Goal: Task Accomplishment & Management: Use online tool/utility

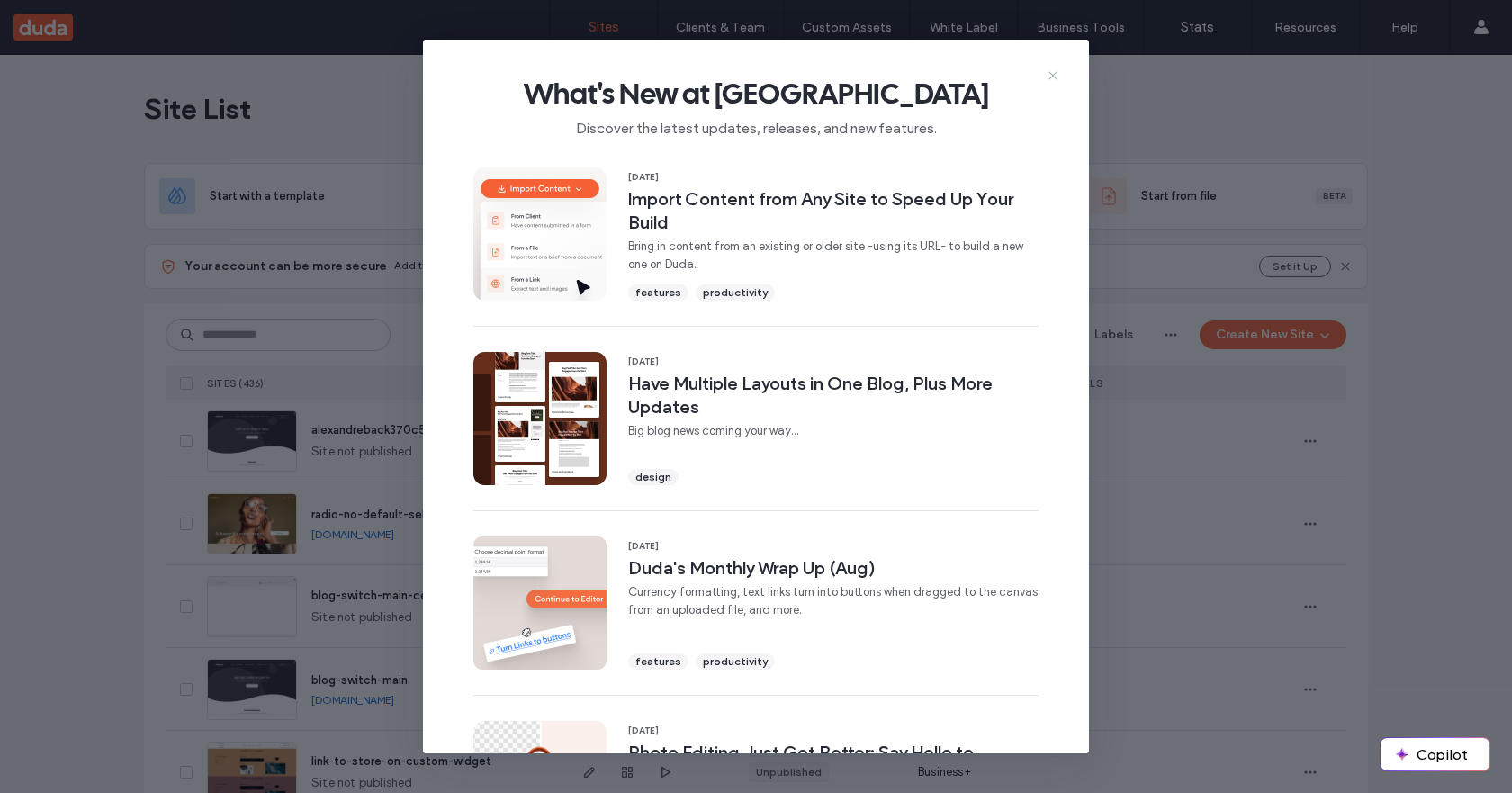
click at [1058, 70] on icon at bounding box center [1053, 75] width 14 height 14
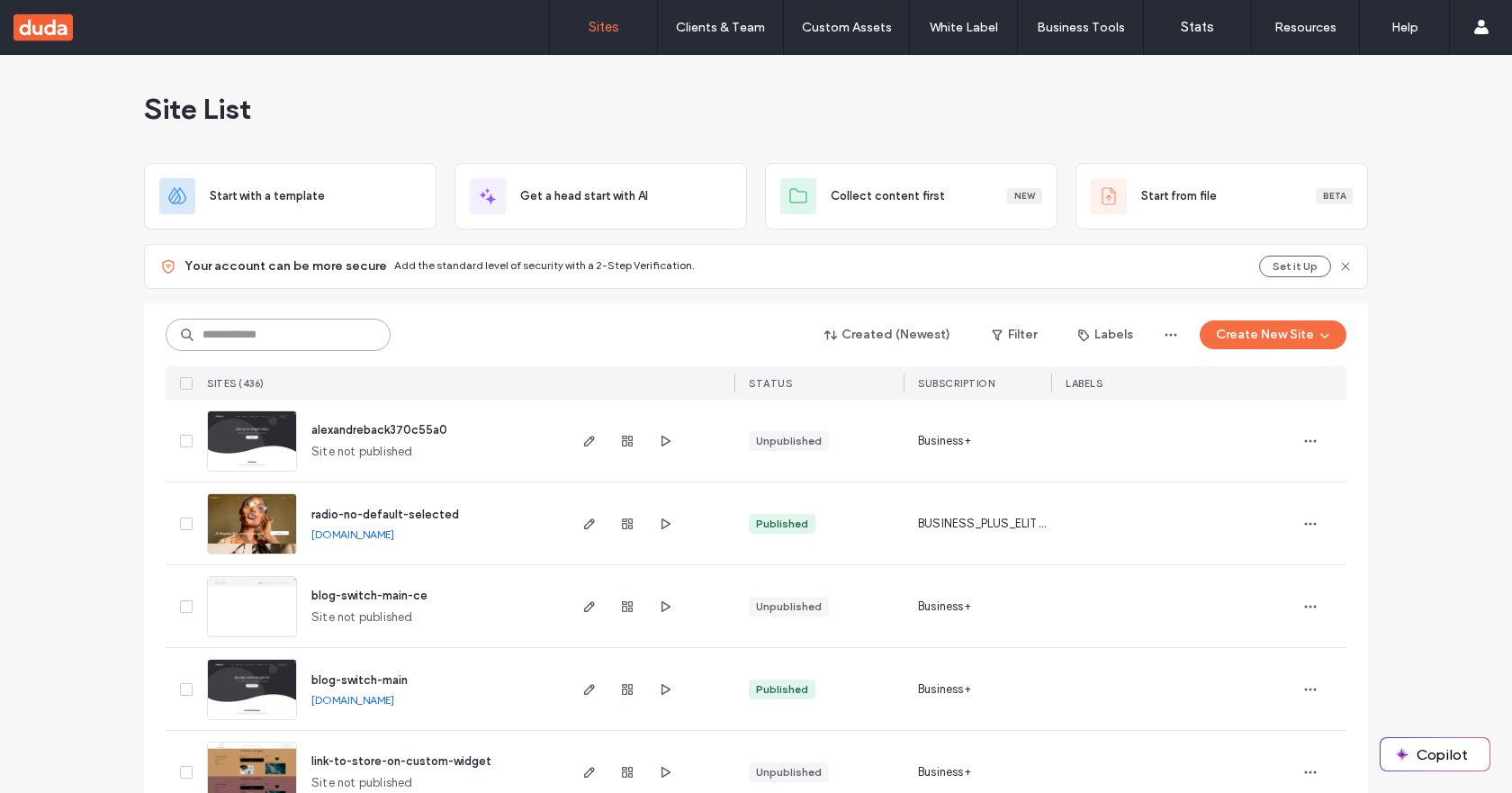
click at [286, 333] on input at bounding box center [278, 334] width 225 height 32
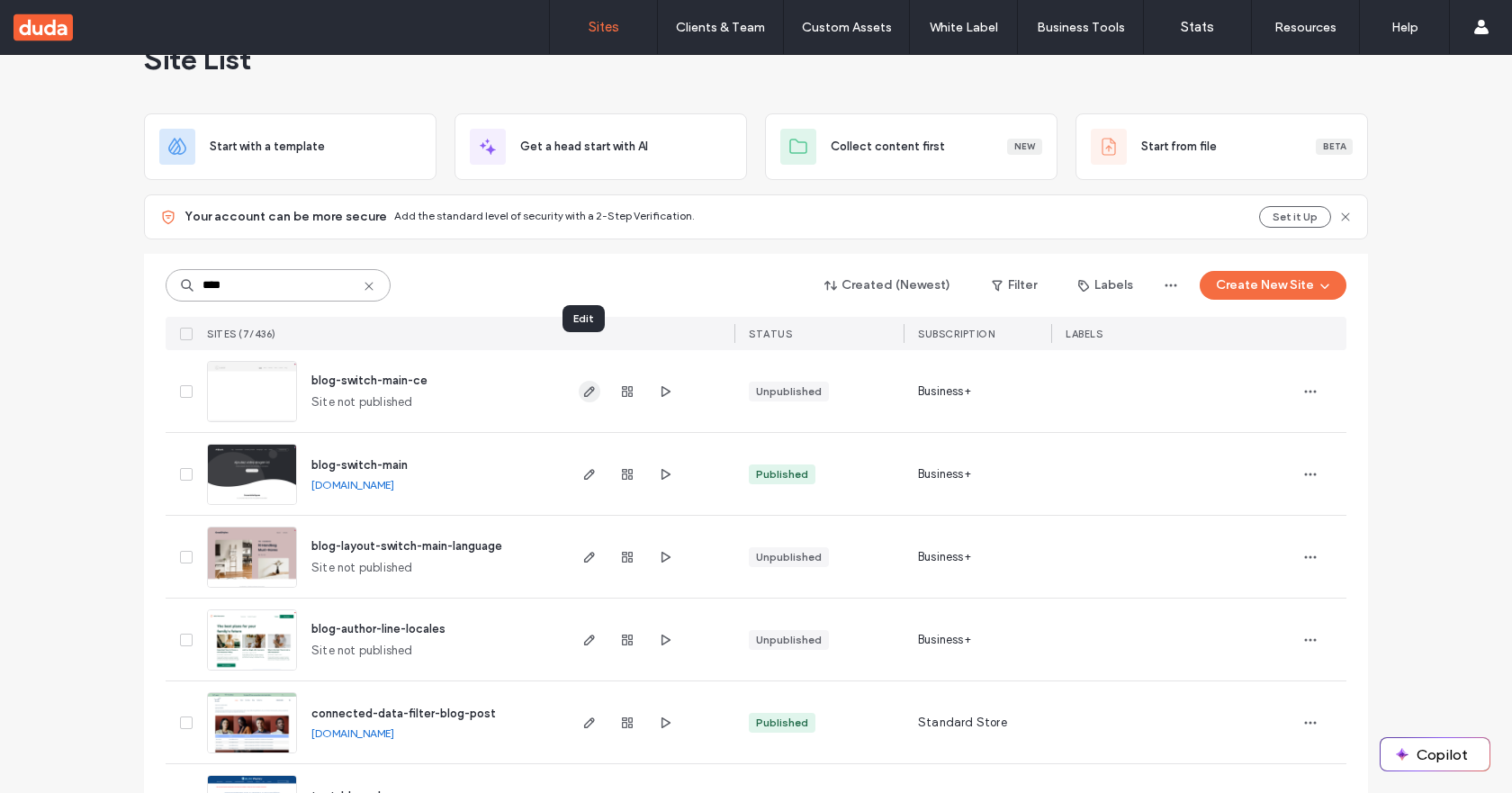
scroll to position [90, 0]
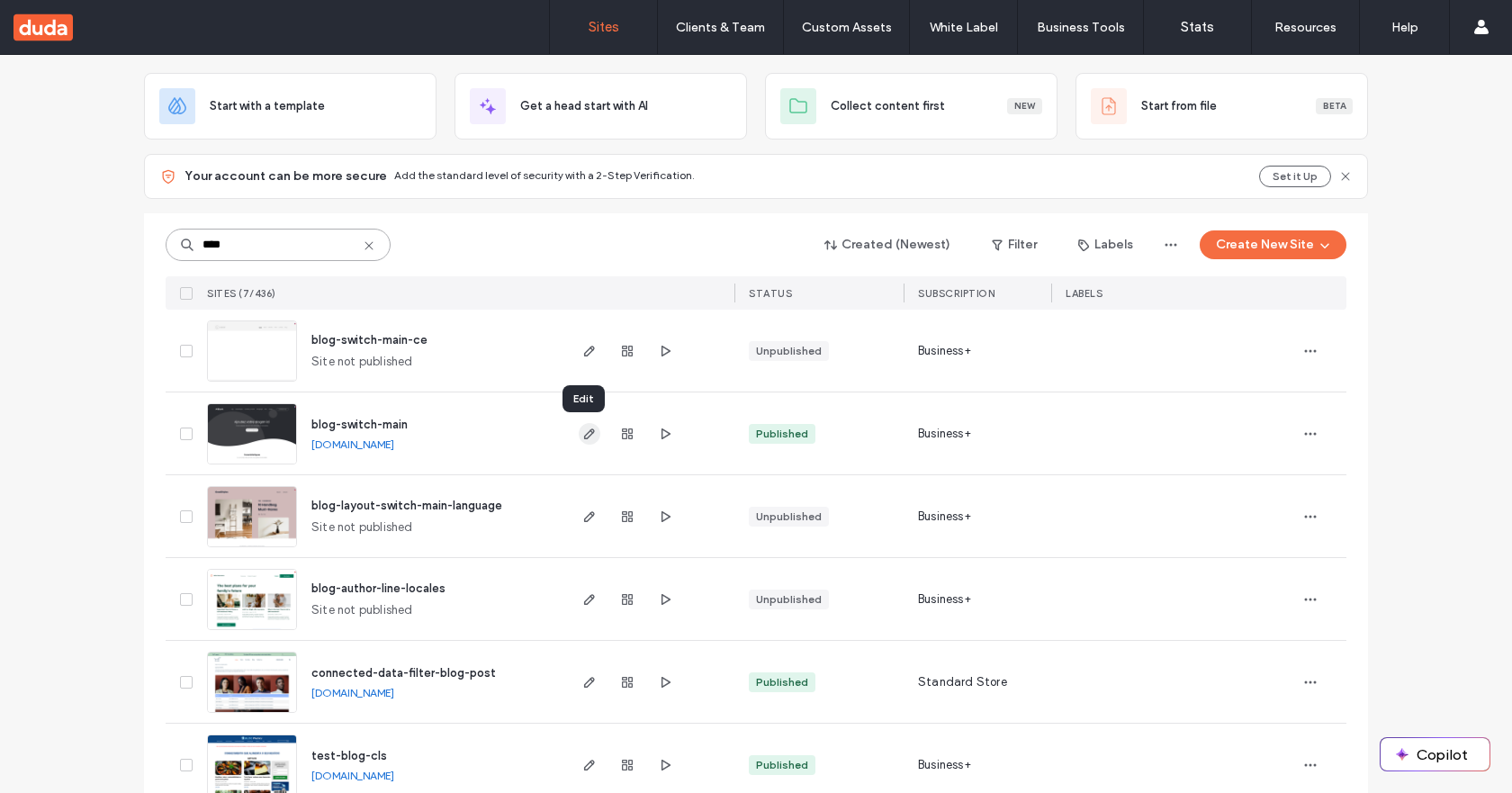
type input "****"
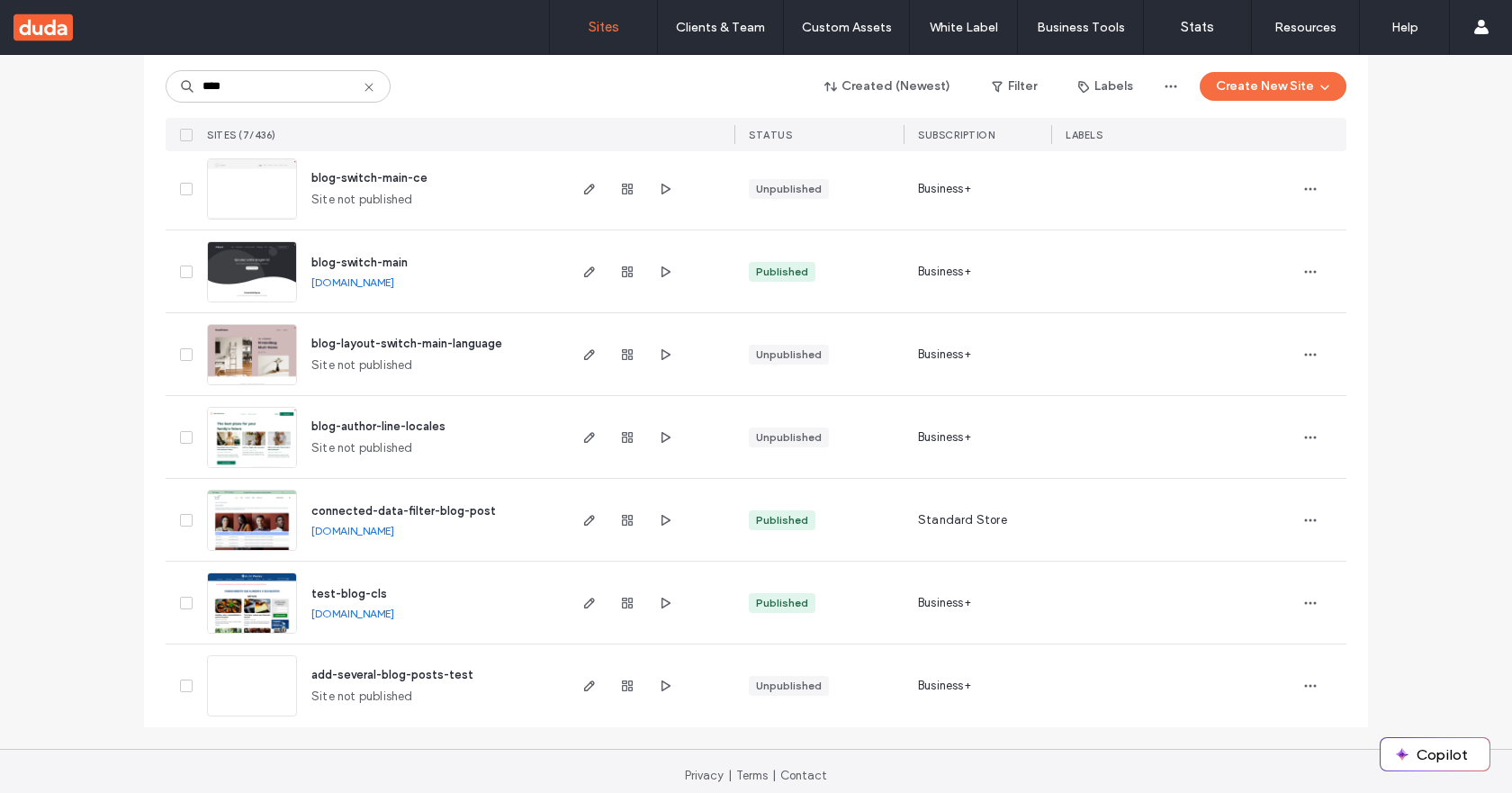
scroll to position [261, 0]
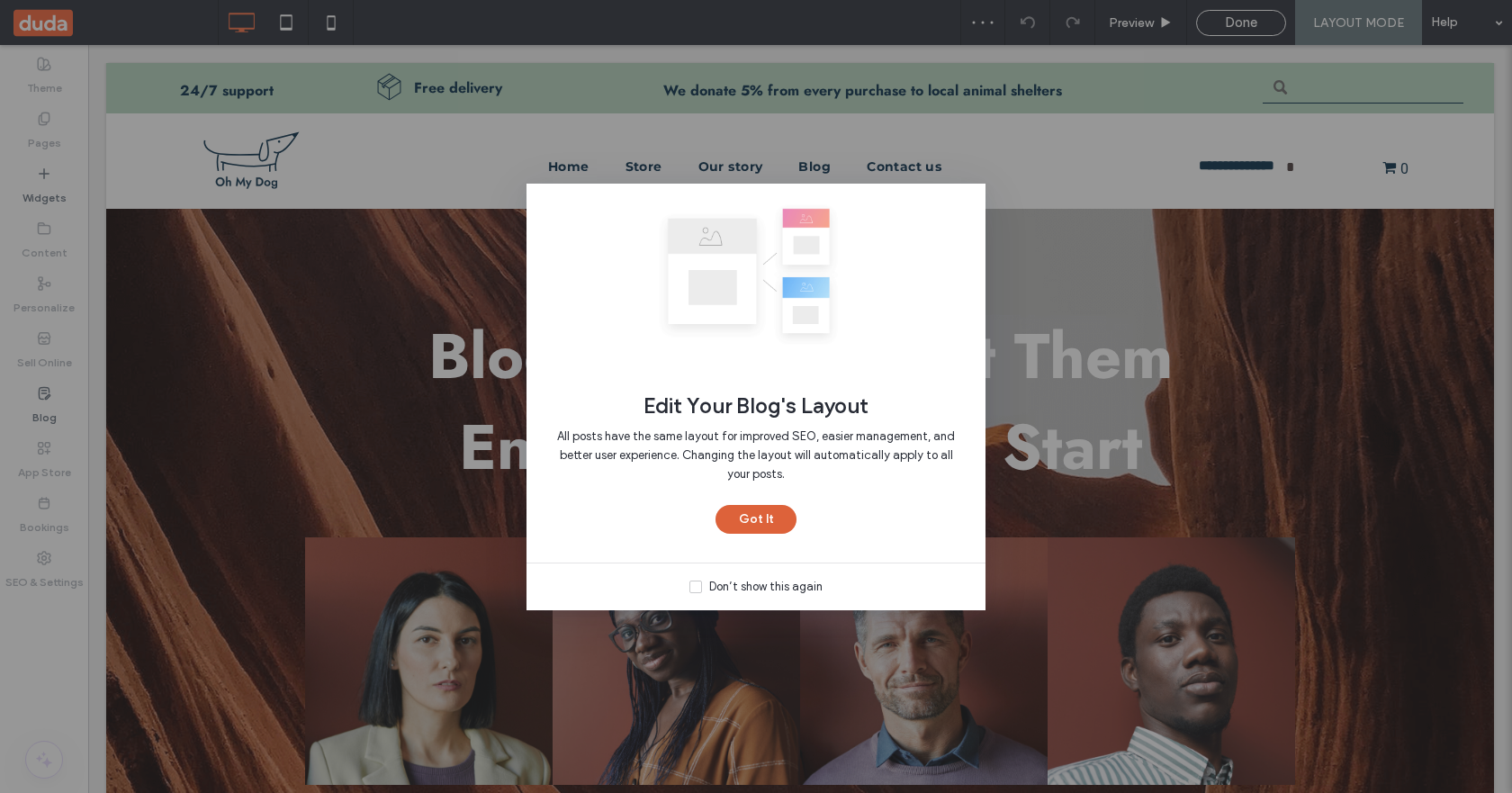
click at [750, 518] on button "Got It" at bounding box center [756, 519] width 81 height 29
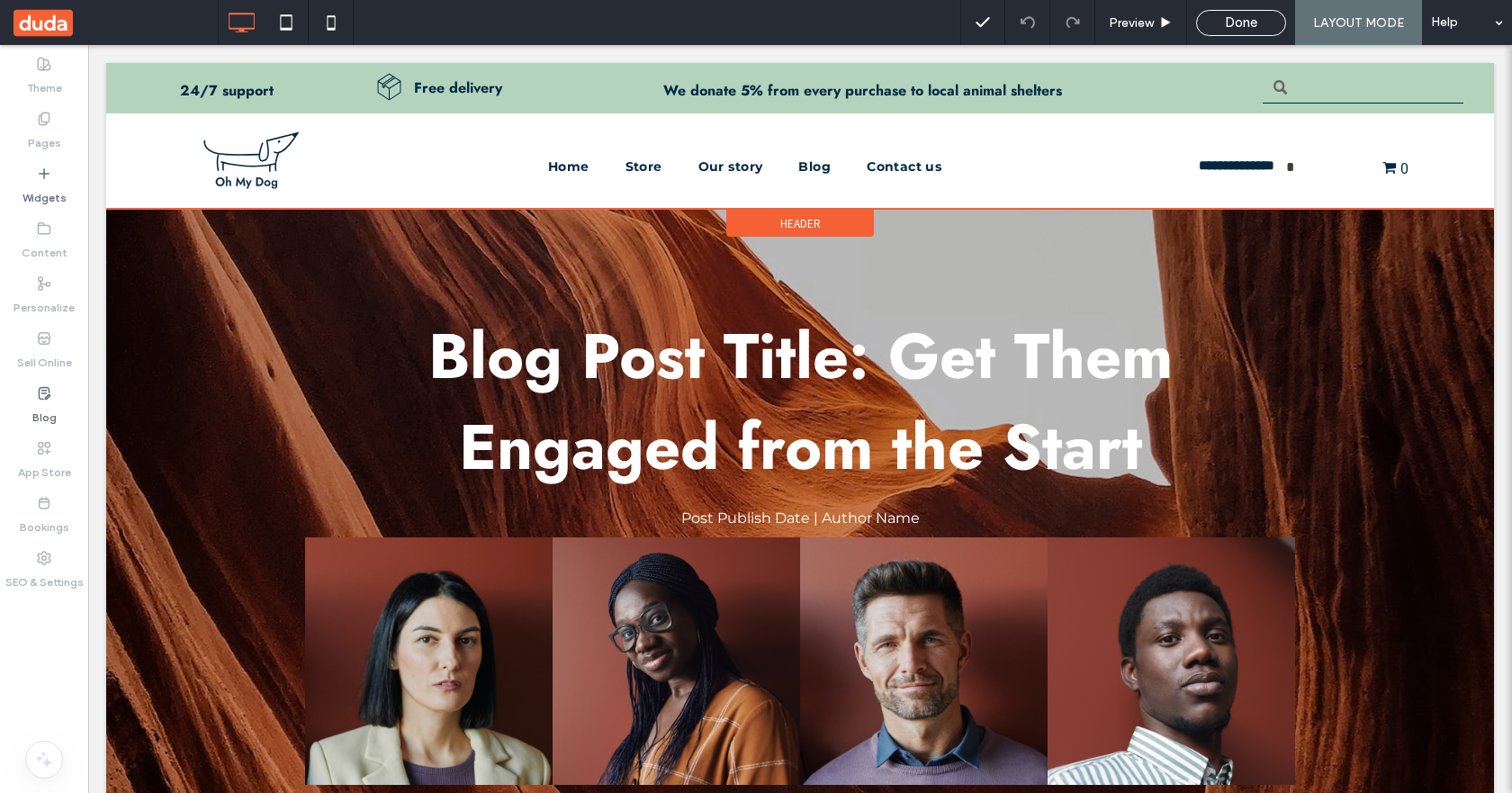
click at [813, 222] on div "Header" at bounding box center [800, 223] width 148 height 27
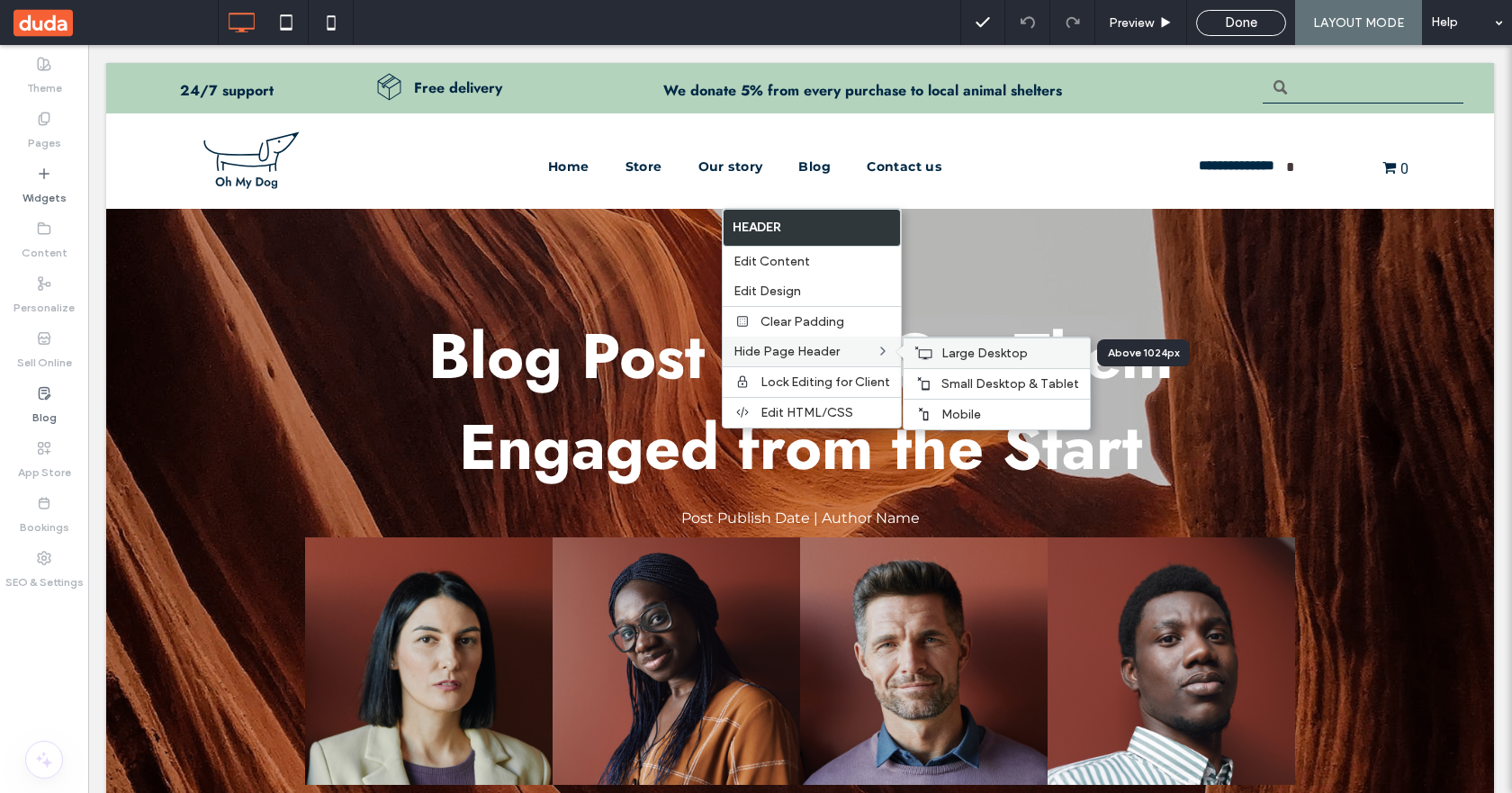
click at [956, 358] on span "Large Desktop" at bounding box center [985, 353] width 87 height 15
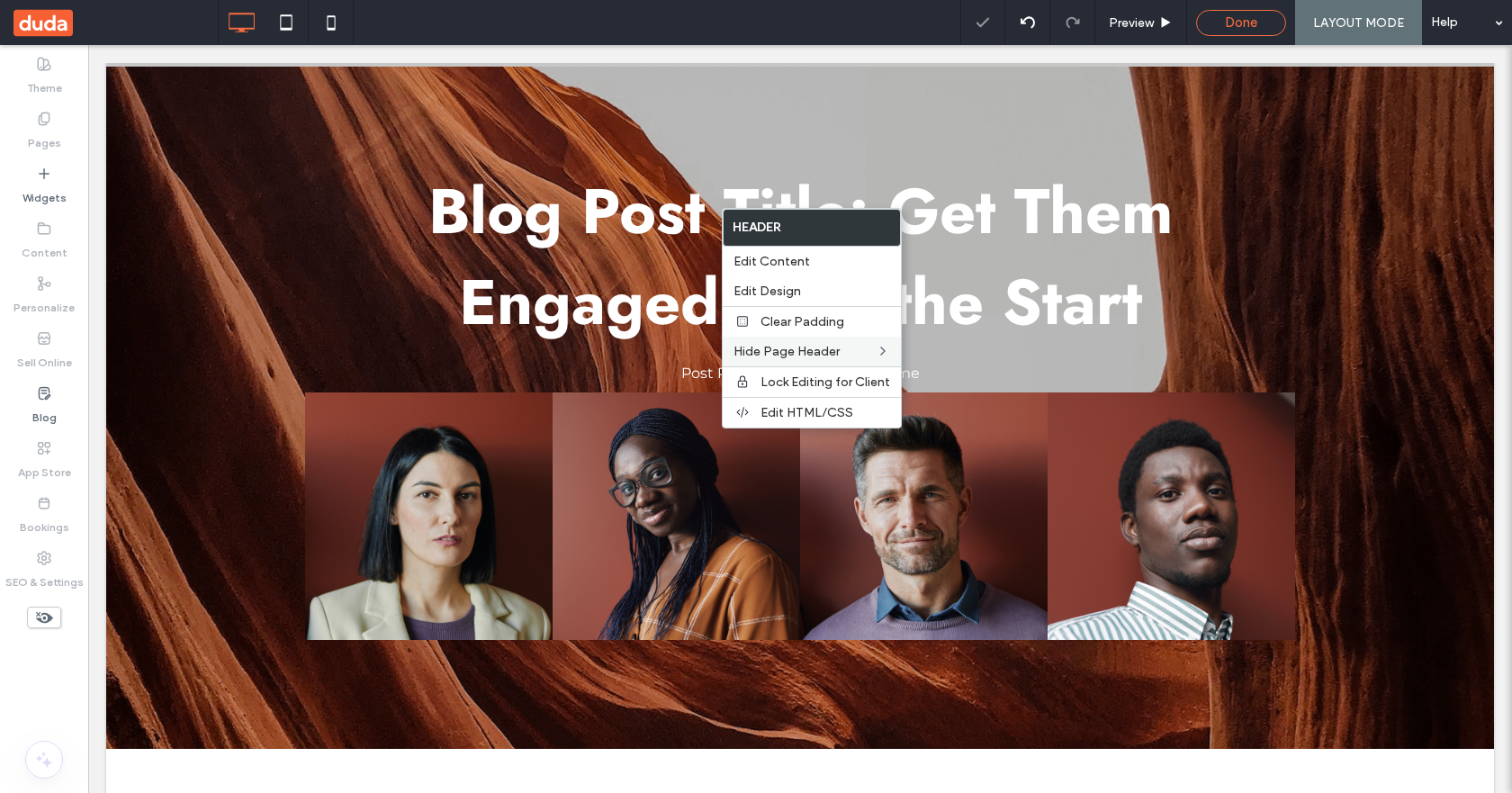
click at [1230, 17] on span "Done" at bounding box center [1241, 22] width 32 height 16
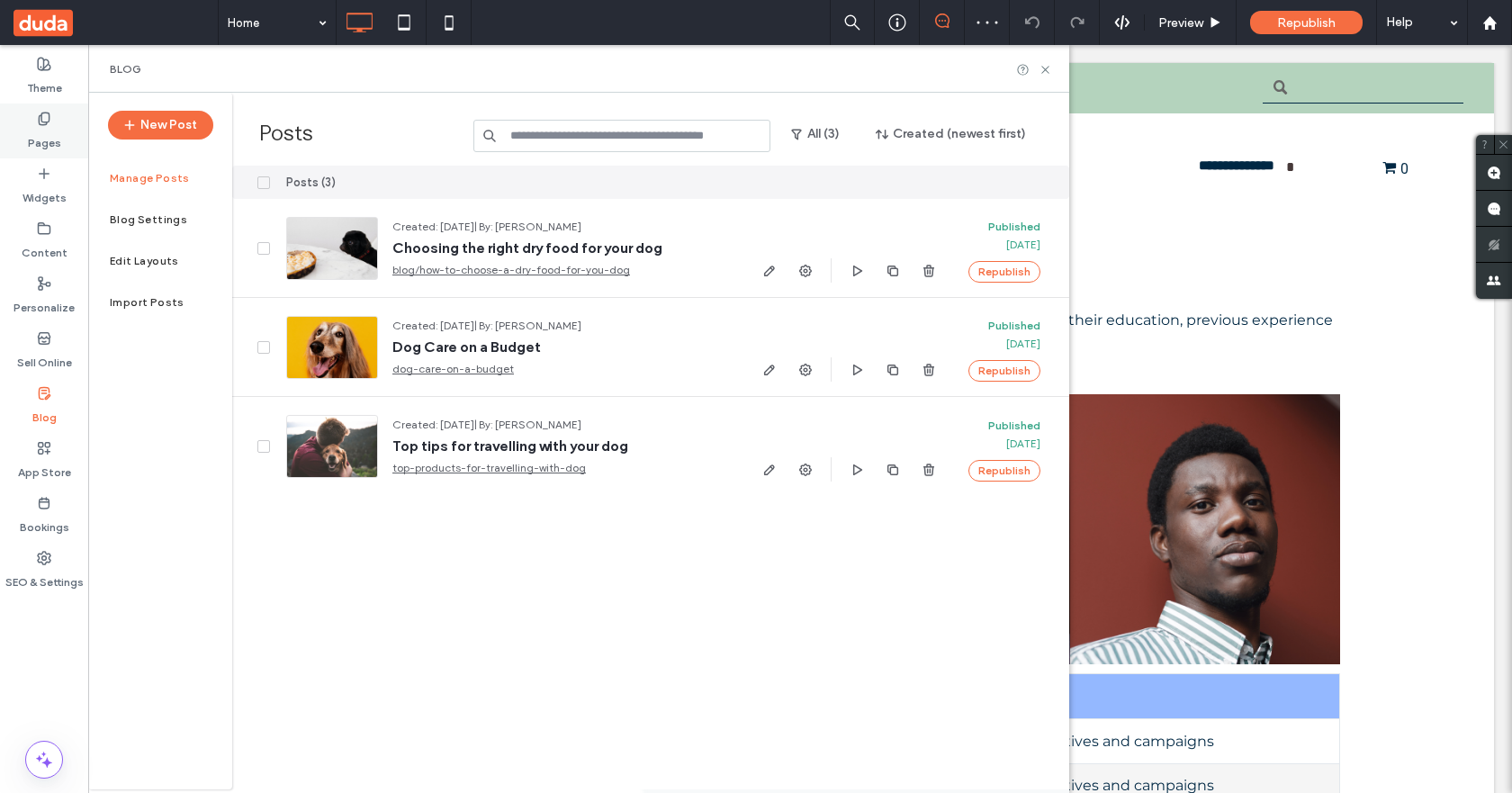
click at [55, 132] on label "Pages" at bounding box center [44, 138] width 33 height 25
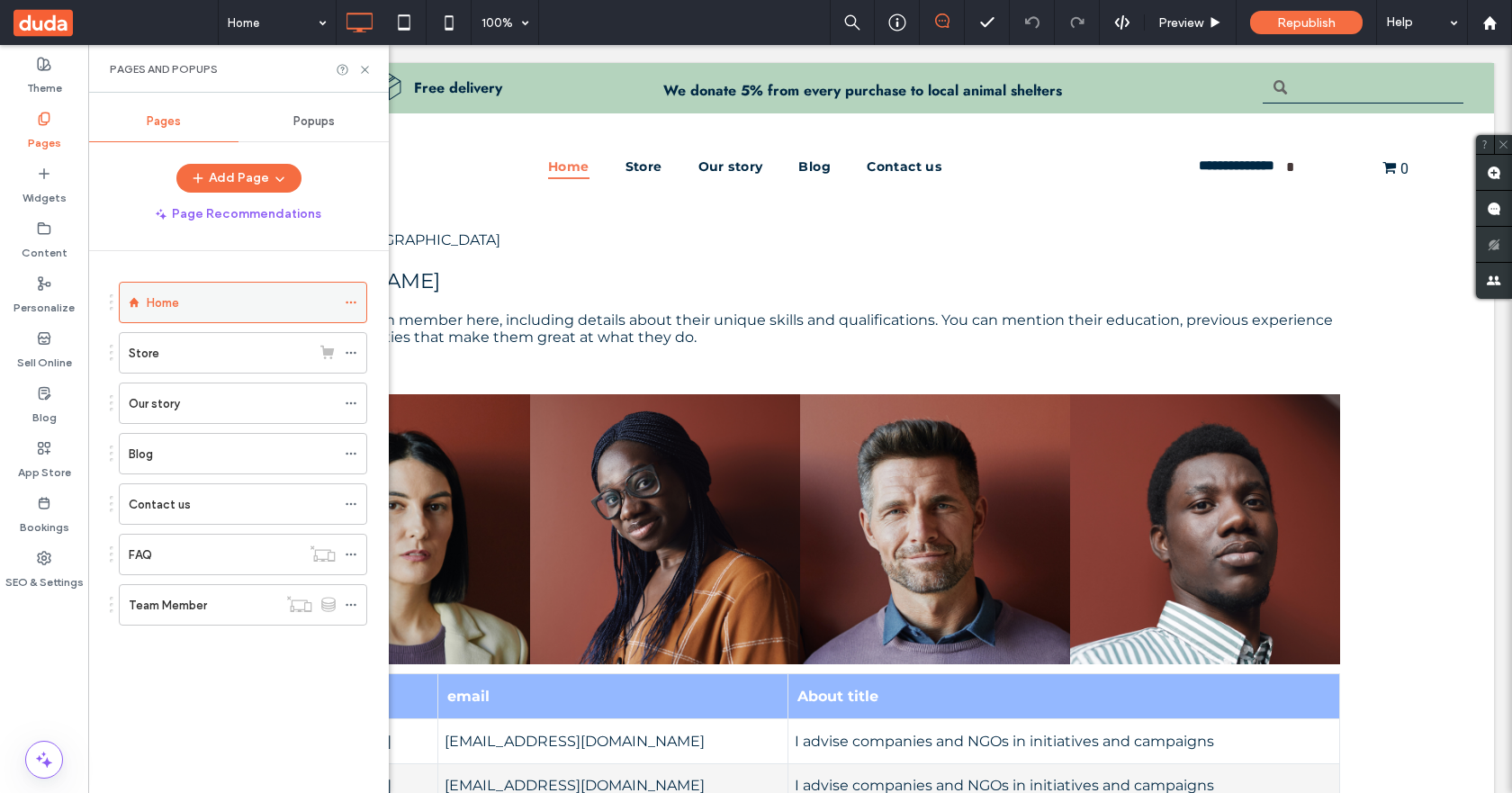
click at [195, 305] on div "Home" at bounding box center [241, 303] width 189 height 19
click at [365, 68] on icon at bounding box center [365, 70] width 13 height 13
